Goal: Find specific page/section: Find specific page/section

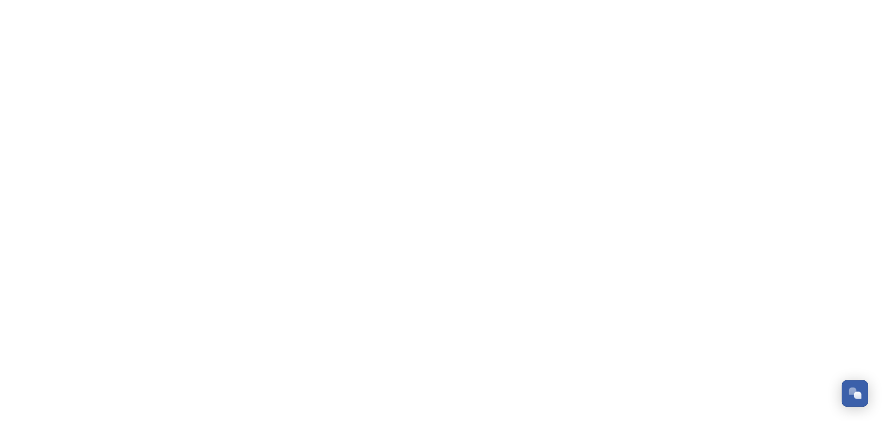
scroll to position [330, 0]
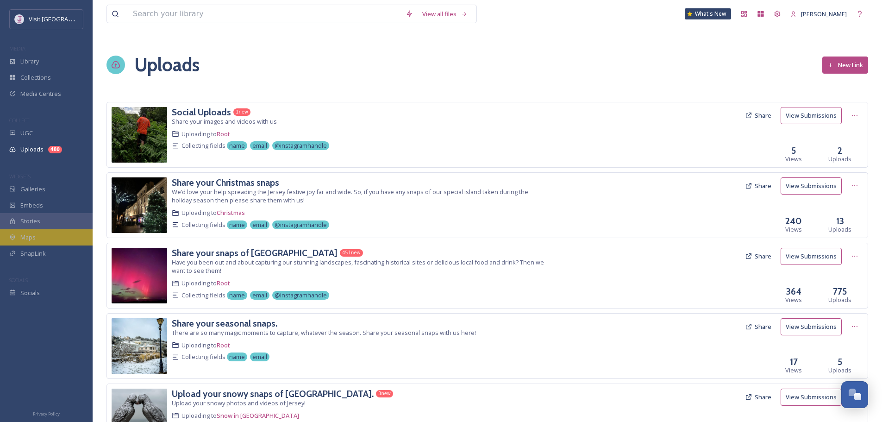
click at [69, 235] on div "Maps" at bounding box center [46, 237] width 93 height 16
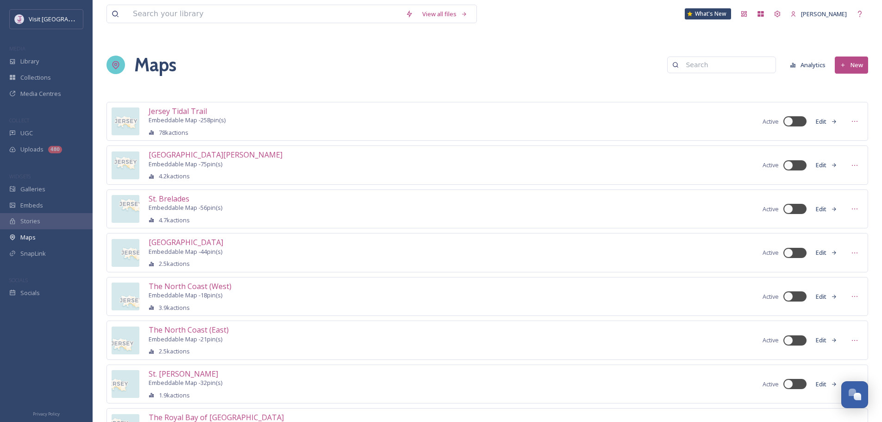
click at [829, 121] on button "Edit" at bounding box center [826, 121] width 31 height 16
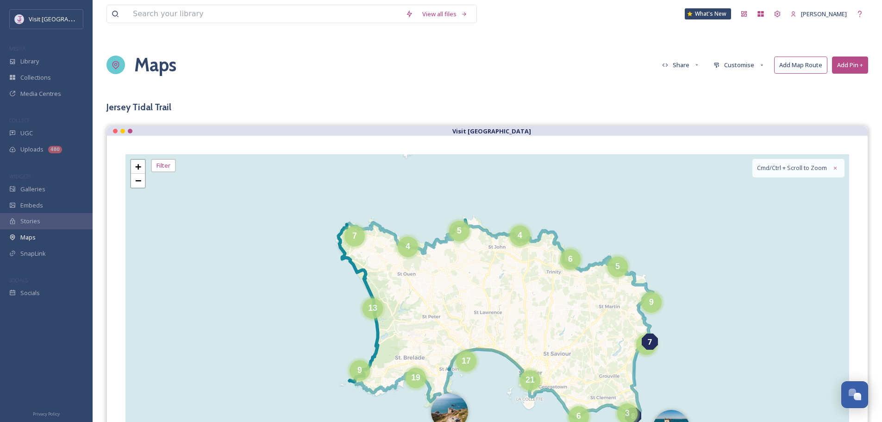
click at [377, 338] on icon at bounding box center [357, 302] width 39 height 157
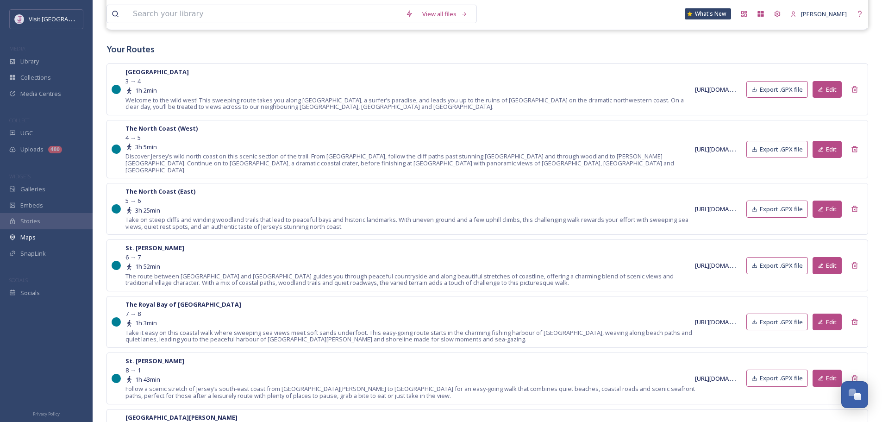
scroll to position [417, 0]
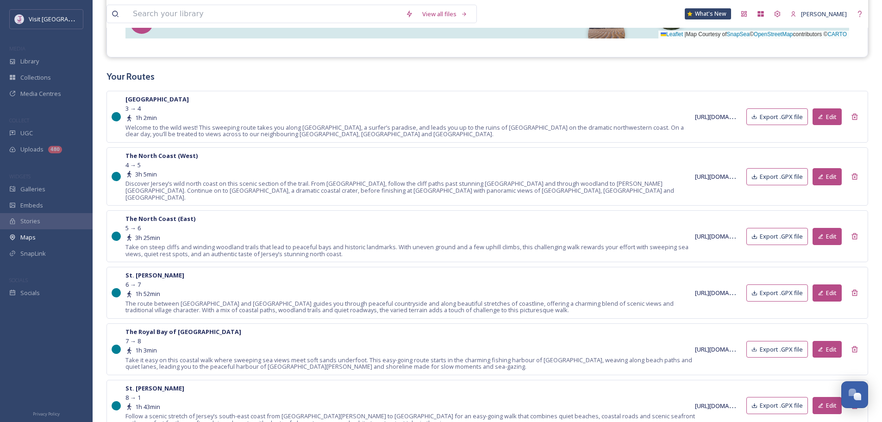
click at [821, 119] on icon at bounding box center [820, 117] width 6 height 6
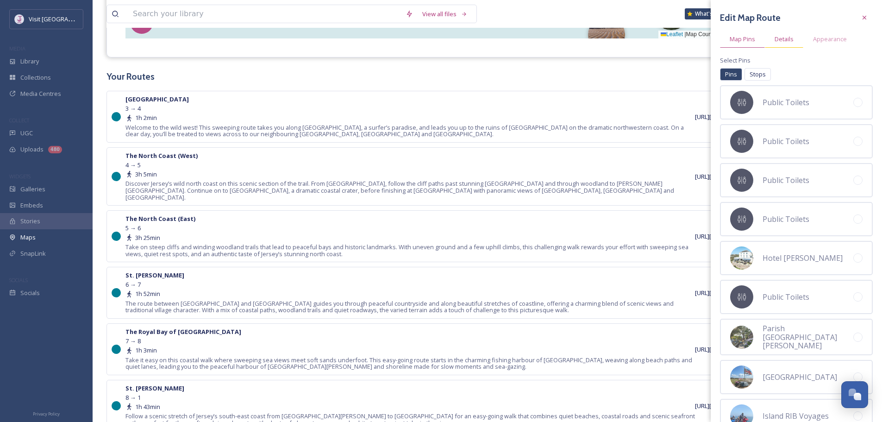
click at [785, 41] on span "Details" at bounding box center [783, 39] width 19 height 7
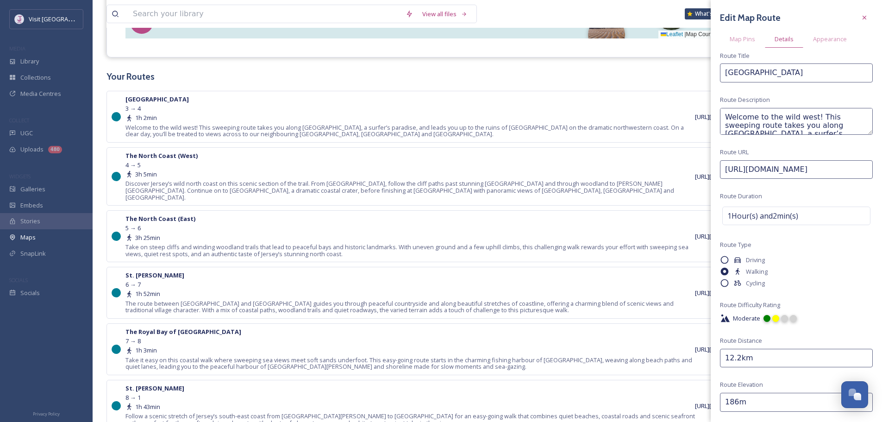
click at [775, 318] on div at bounding box center [775, 318] width 7 height 7
click at [767, 322] on div at bounding box center [766, 321] width 8 height 8
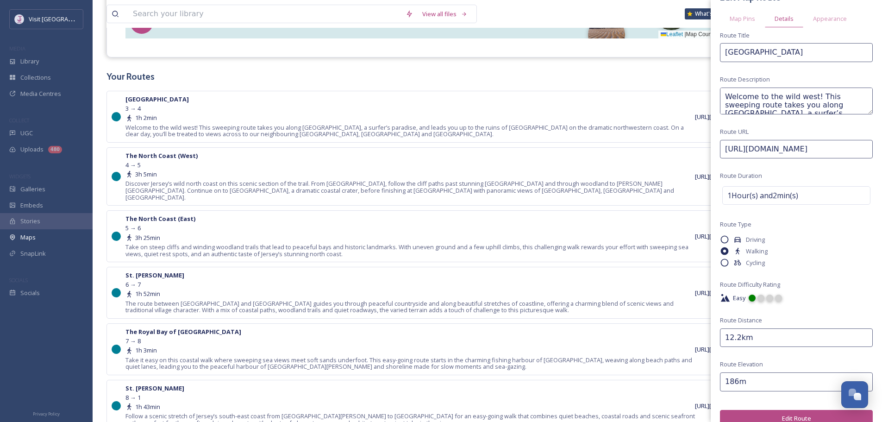
scroll to position [34, 0]
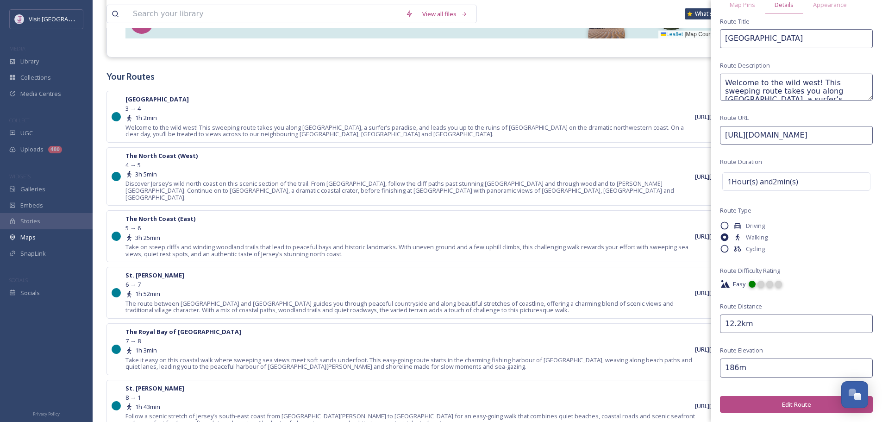
click at [782, 405] on button "Edit Route" at bounding box center [796, 404] width 153 height 17
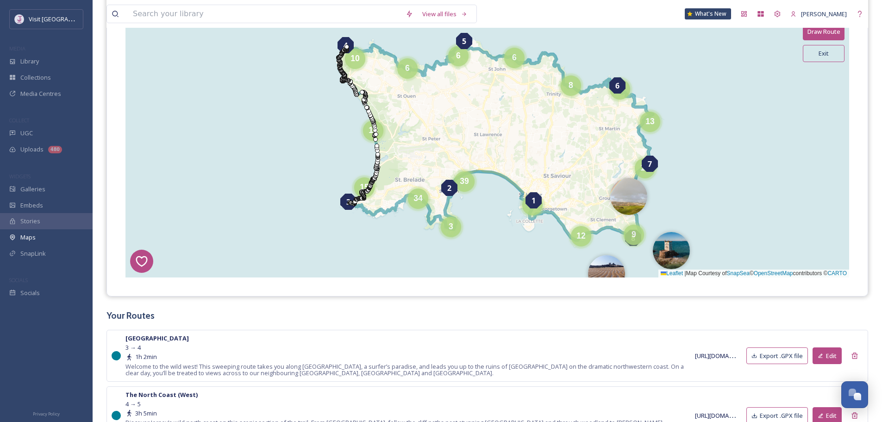
scroll to position [93, 0]
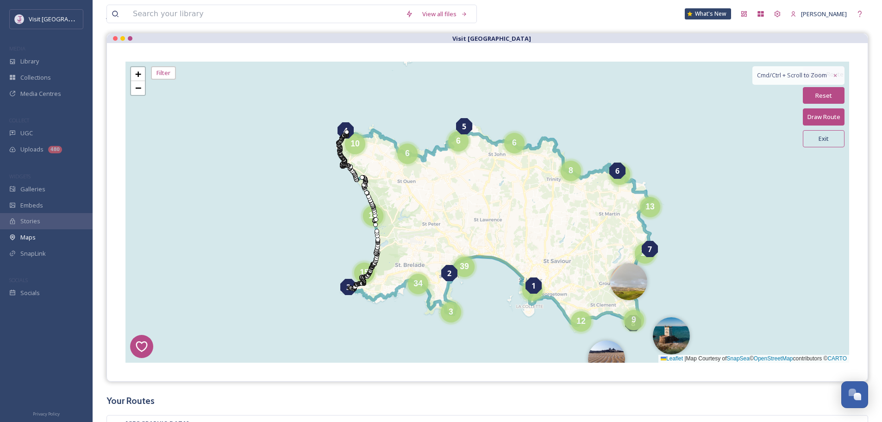
click at [835, 137] on button "Exit" at bounding box center [824, 138] width 42 height 17
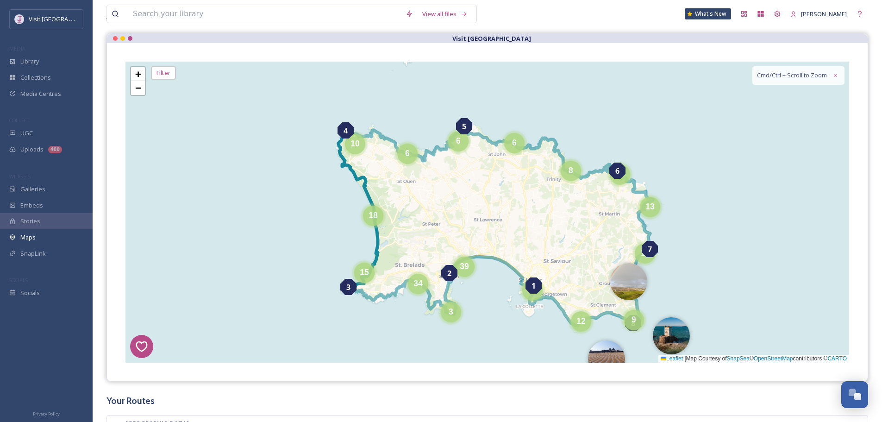
click at [370, 198] on icon at bounding box center [357, 210] width 39 height 157
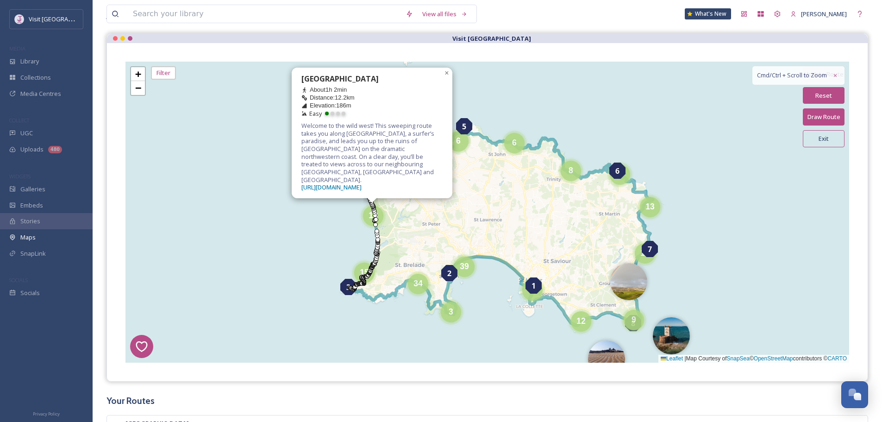
click at [44, 221] on div "Stories" at bounding box center [46, 221] width 93 height 16
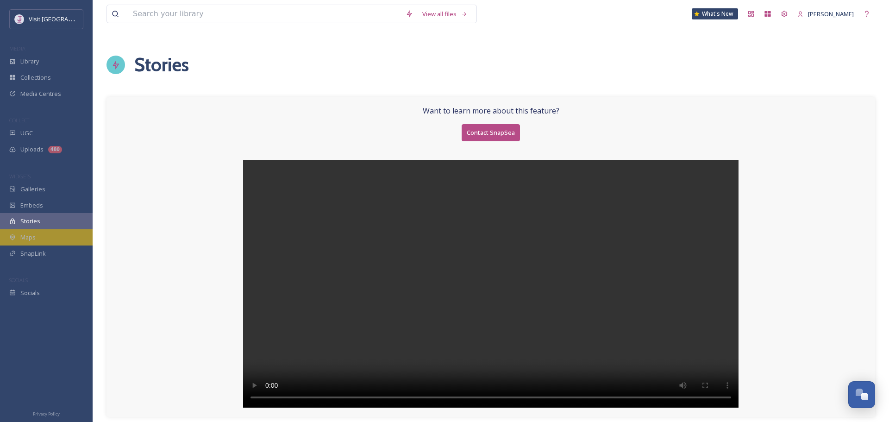
click at [30, 241] on span "Maps" at bounding box center [27, 237] width 15 height 7
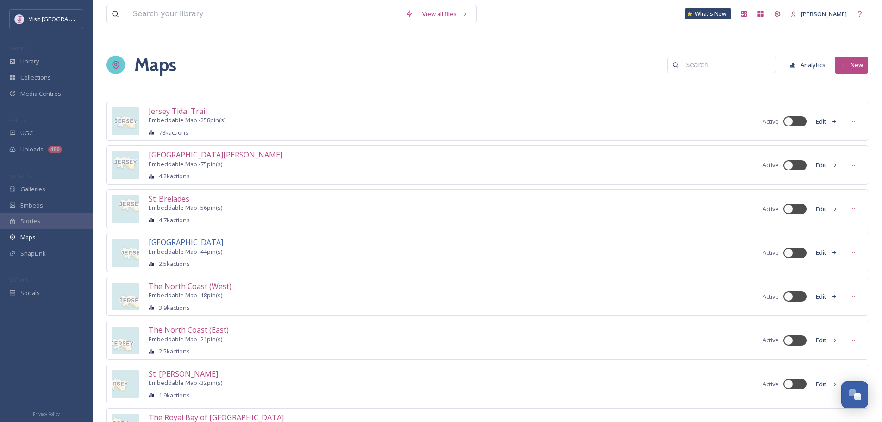
click at [189, 238] on span "[GEOGRAPHIC_DATA]" at bounding box center [186, 242] width 75 height 10
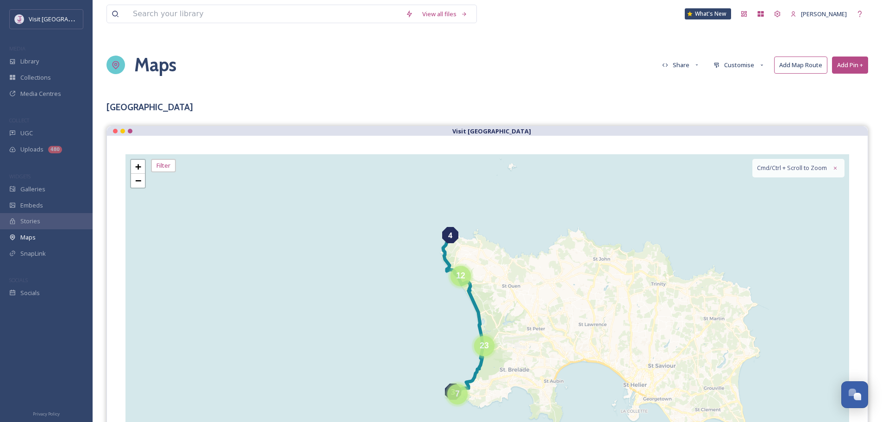
click at [472, 301] on icon at bounding box center [462, 315] width 39 height 157
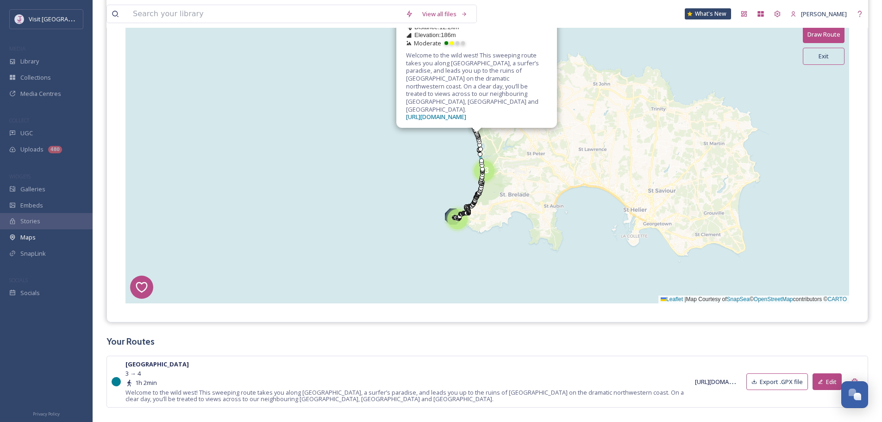
scroll to position [193, 0]
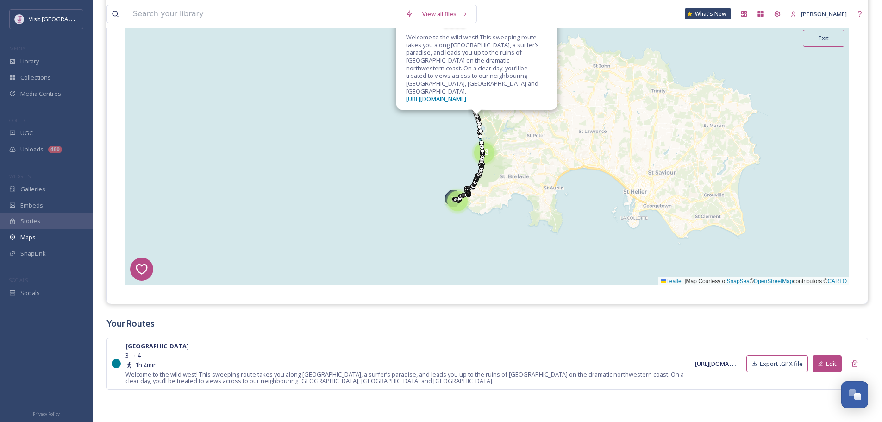
click at [835, 359] on button "Edit" at bounding box center [826, 363] width 29 height 17
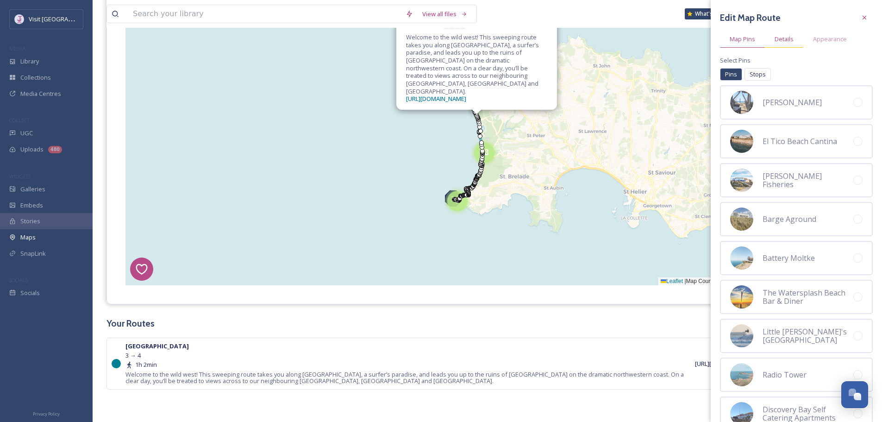
click at [788, 42] on span "Details" at bounding box center [783, 39] width 19 height 7
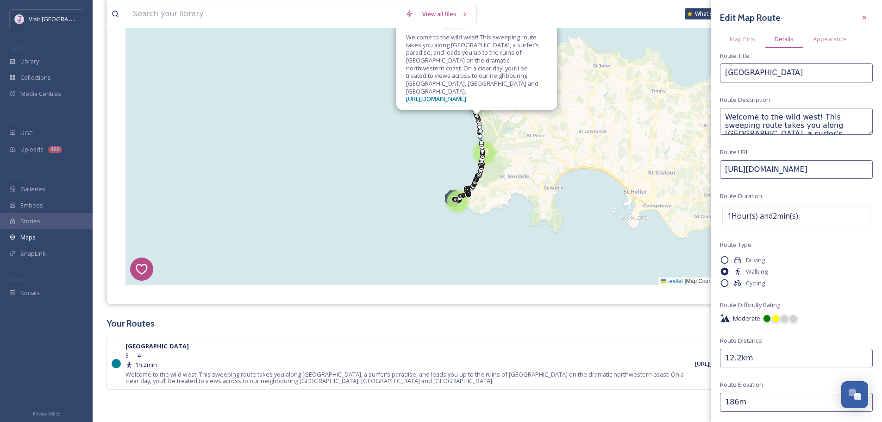
click at [763, 319] on div at bounding box center [766, 318] width 7 height 7
click at [767, 320] on div at bounding box center [766, 321] width 8 height 8
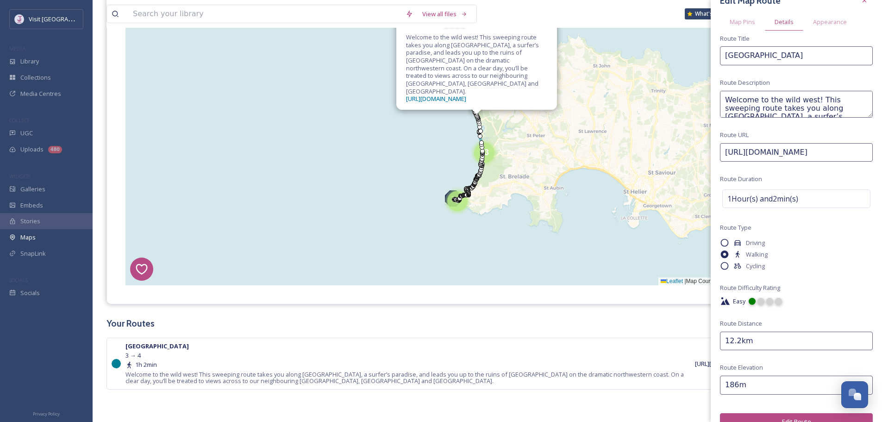
scroll to position [34, 0]
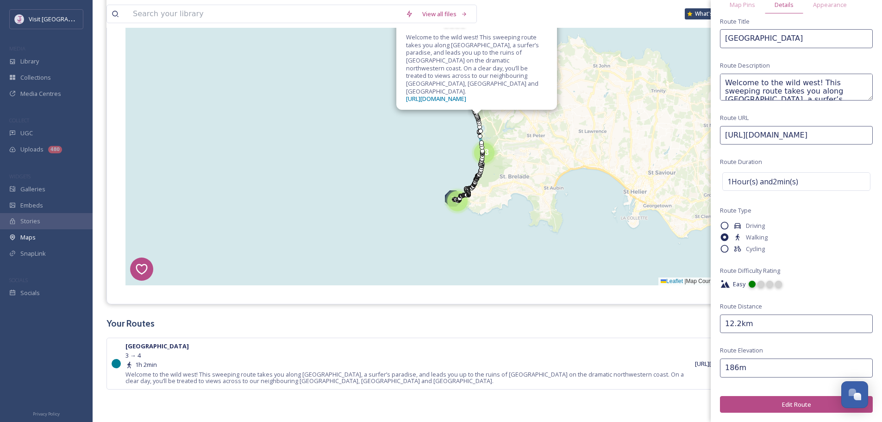
click at [784, 404] on button "Edit Route" at bounding box center [796, 404] width 153 height 17
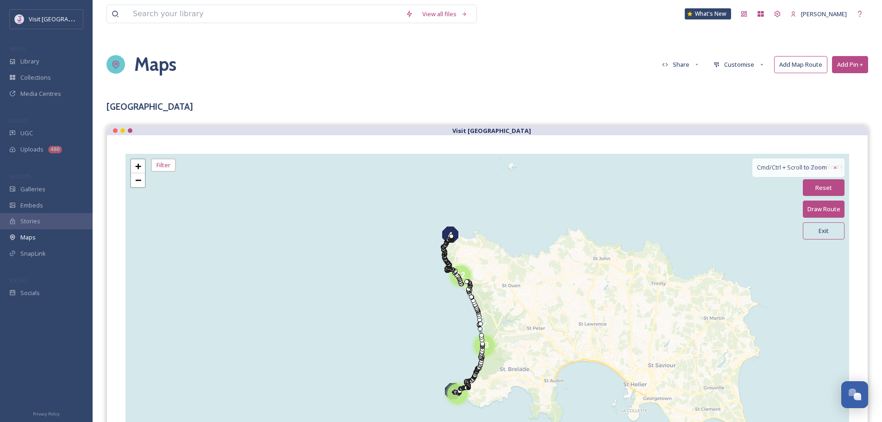
scroll to position [0, 0]
click at [828, 231] on button "Exit" at bounding box center [824, 231] width 42 height 17
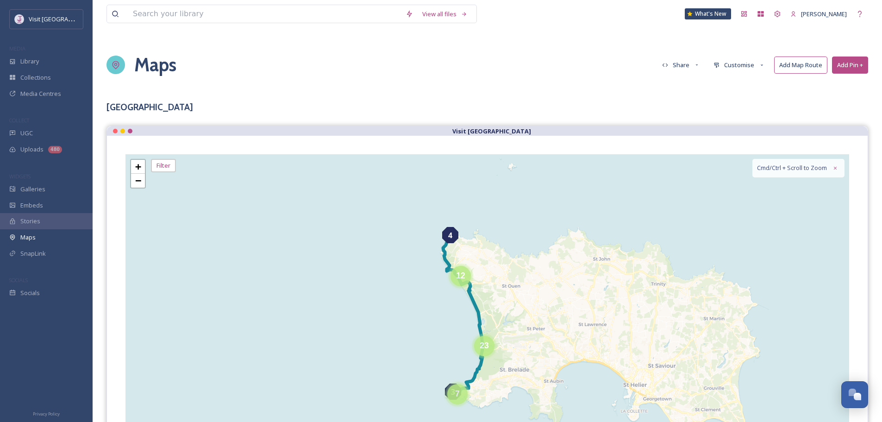
click at [479, 312] on icon at bounding box center [462, 315] width 39 height 157
